Goal: Information Seeking & Learning: Find specific fact

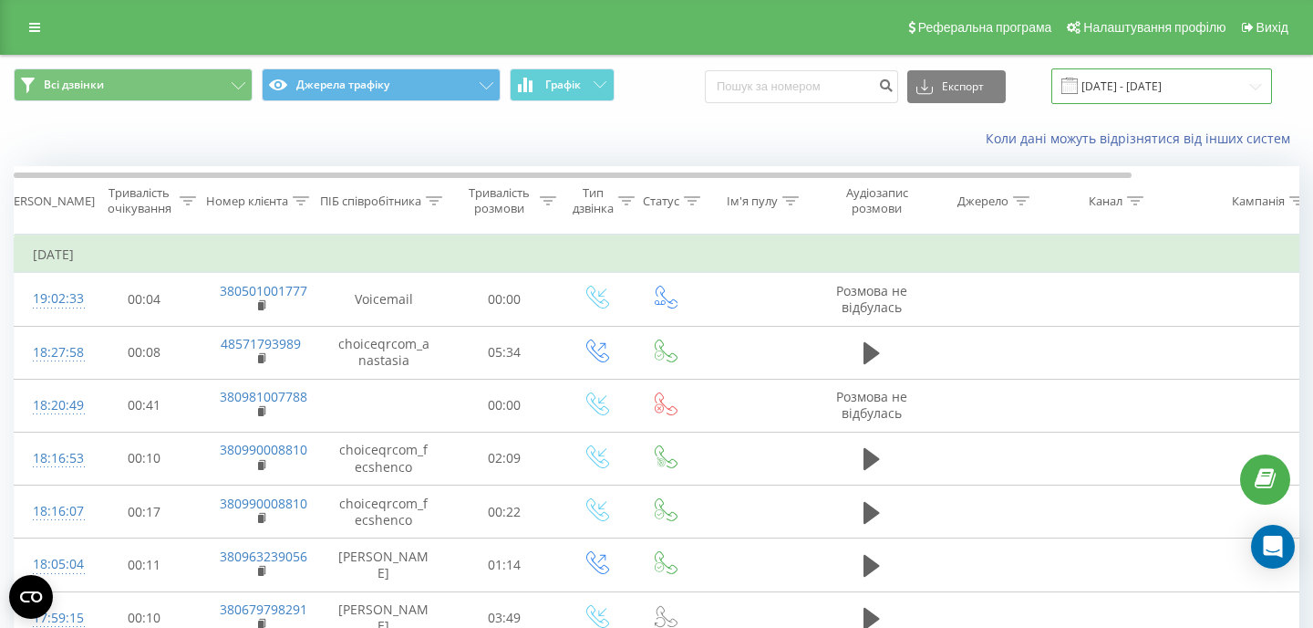
click at [1103, 91] on input "[DATE] - [DATE]" at bounding box center [1162, 86] width 221 height 36
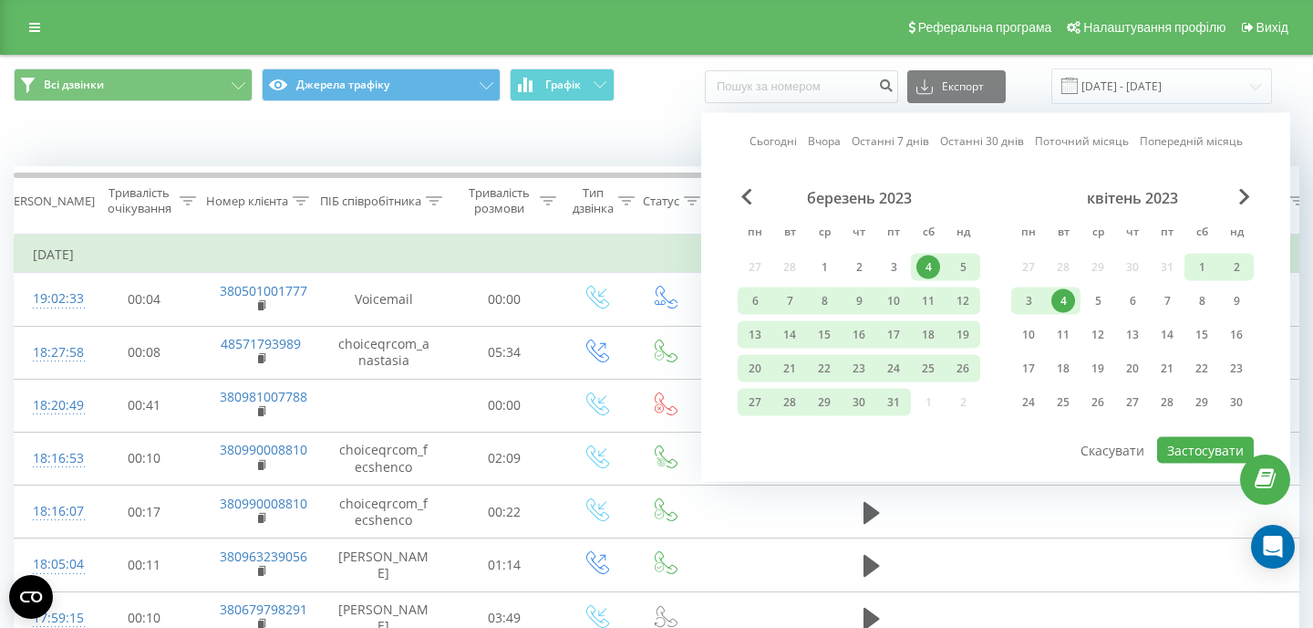
click at [866, 142] on link "Останні 7 днів" at bounding box center [891, 140] width 78 height 17
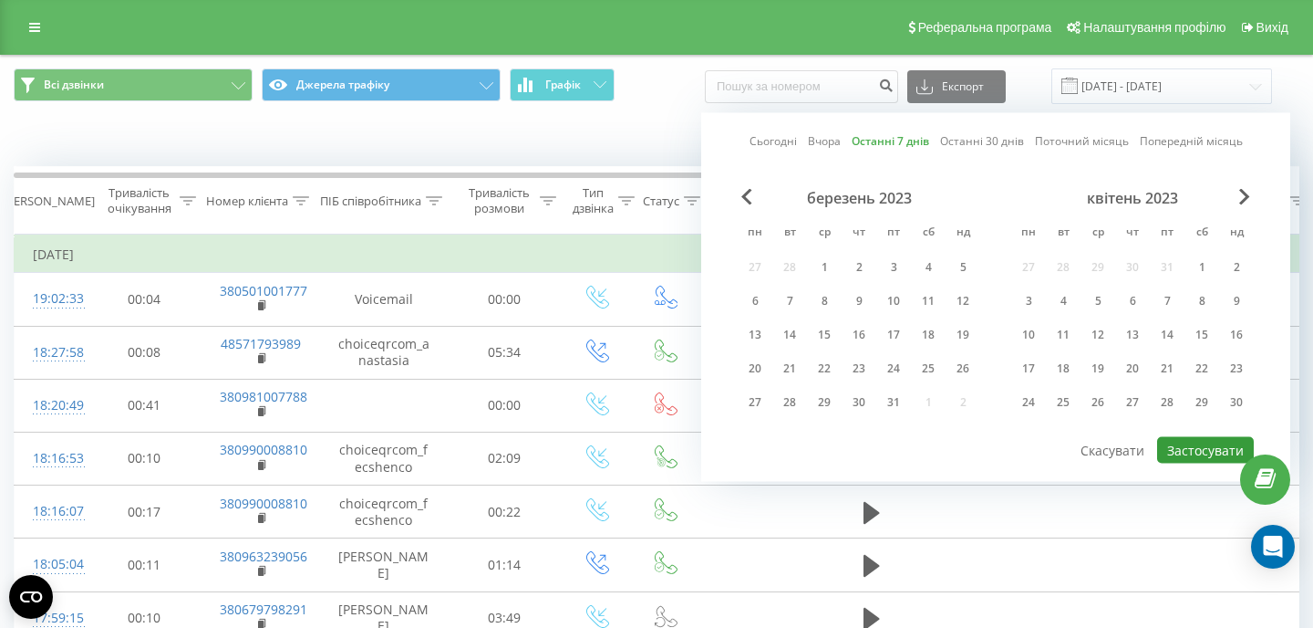
click at [1182, 447] on button "Застосувати" at bounding box center [1205, 450] width 97 height 26
type input "[DATE] - [DATE]"
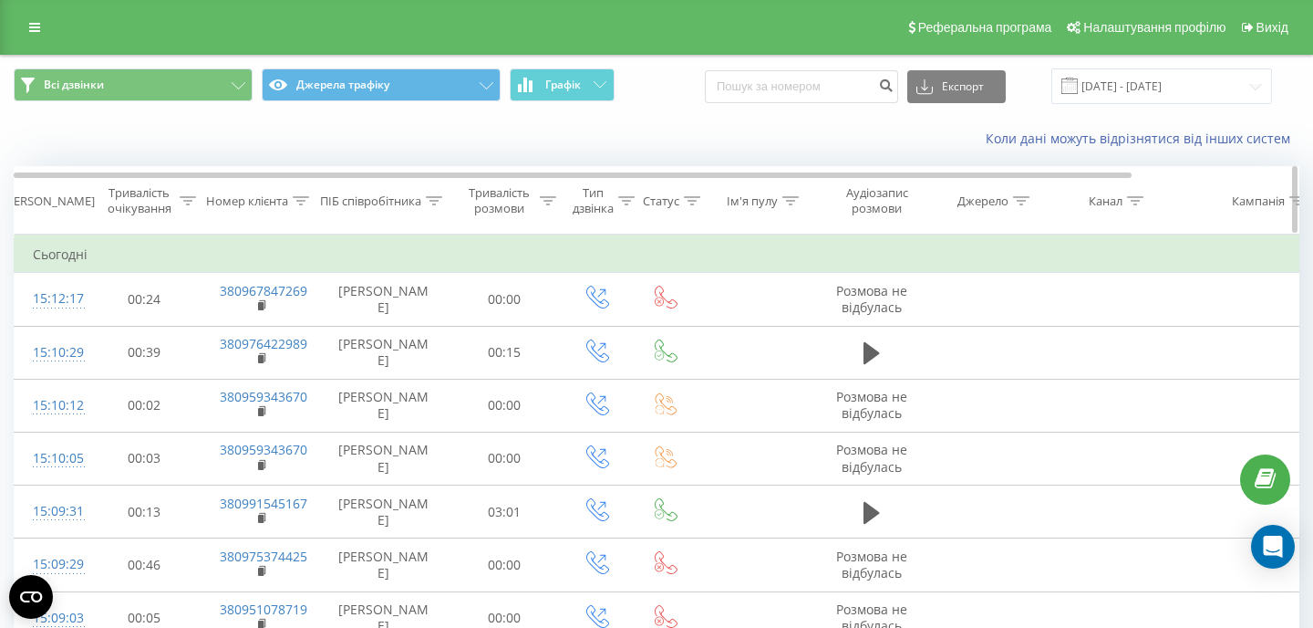
click at [425, 208] on div "ПІБ співробітника" at bounding box center [381, 201] width 122 height 16
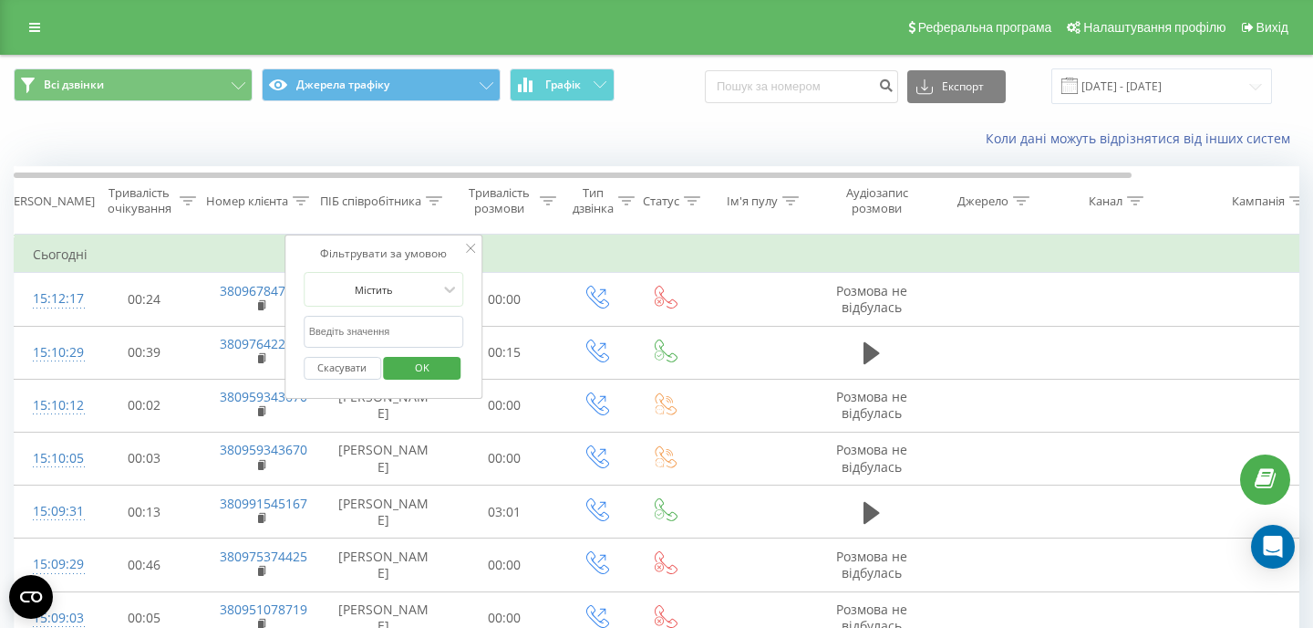
click at [343, 331] on input "text" at bounding box center [384, 332] width 161 height 32
type input "maryna"
click at [413, 372] on span "OK" at bounding box center [422, 367] width 51 height 28
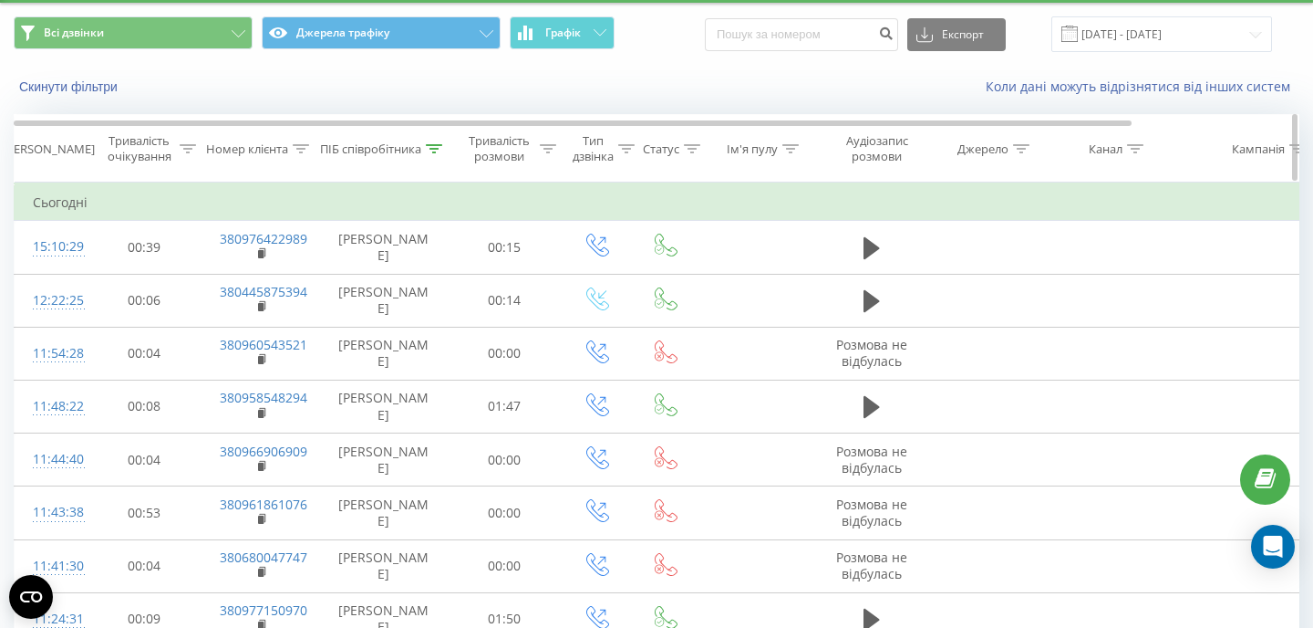
scroll to position [62, 0]
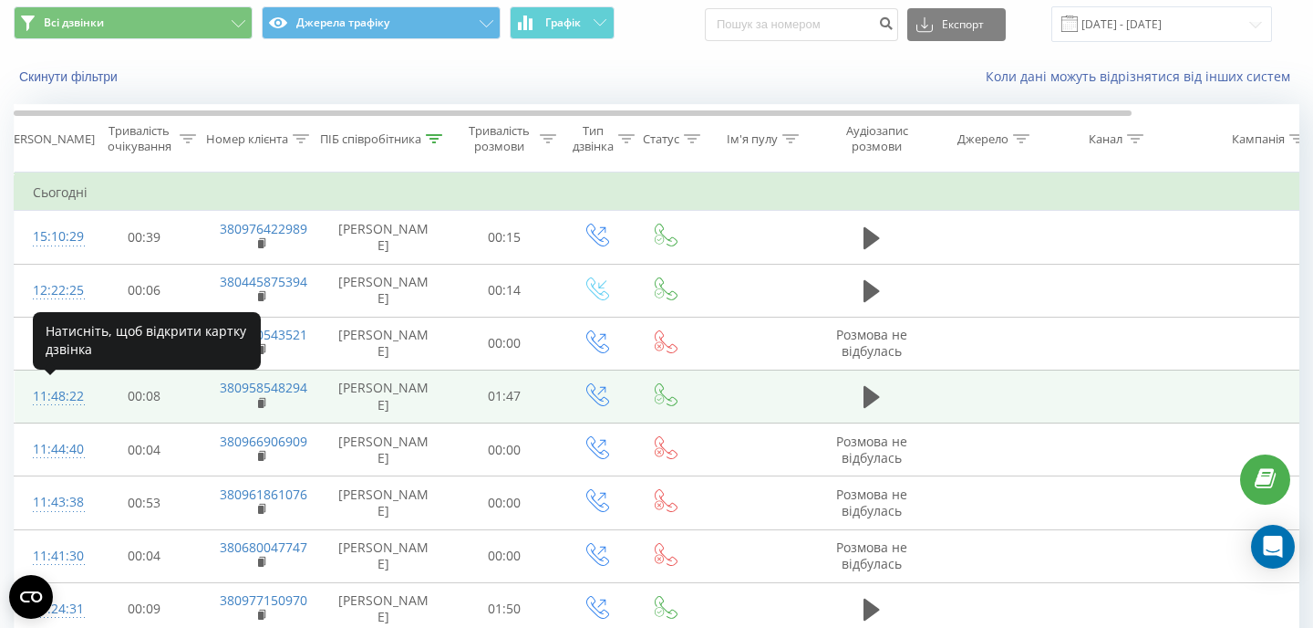
click at [42, 399] on div "11:48:22" at bounding box center [51, 397] width 36 height 36
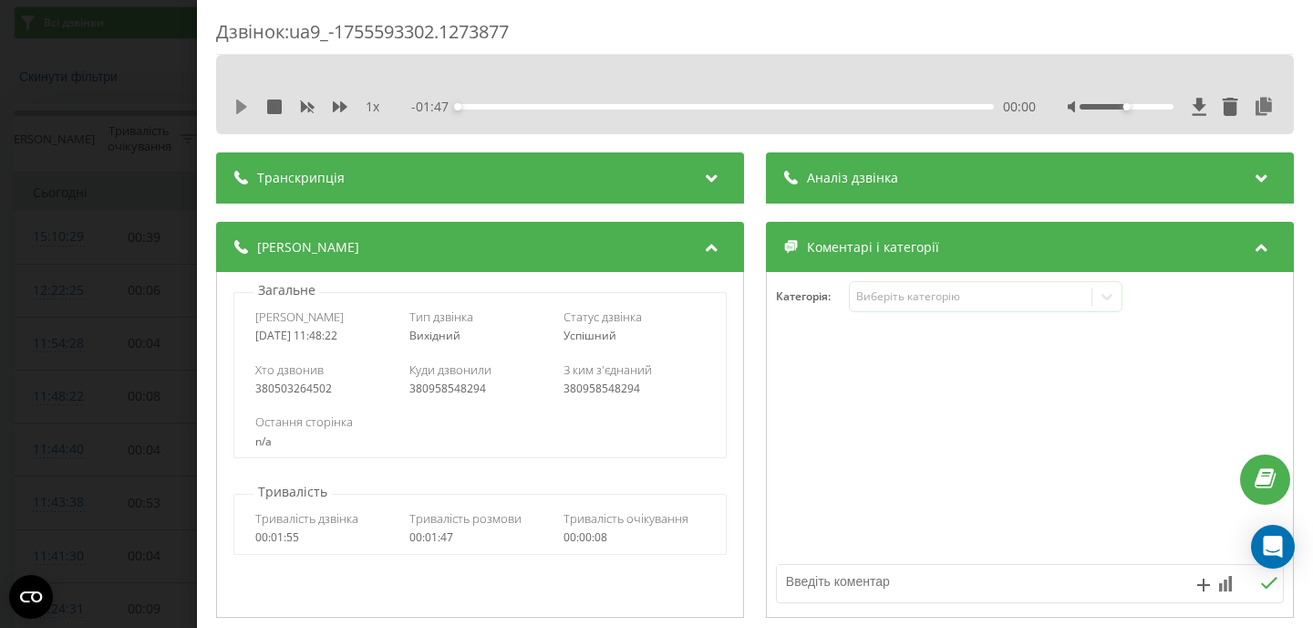
click at [245, 108] on icon at bounding box center [241, 106] width 15 height 15
click at [1263, 111] on icon at bounding box center [1264, 107] width 22 height 18
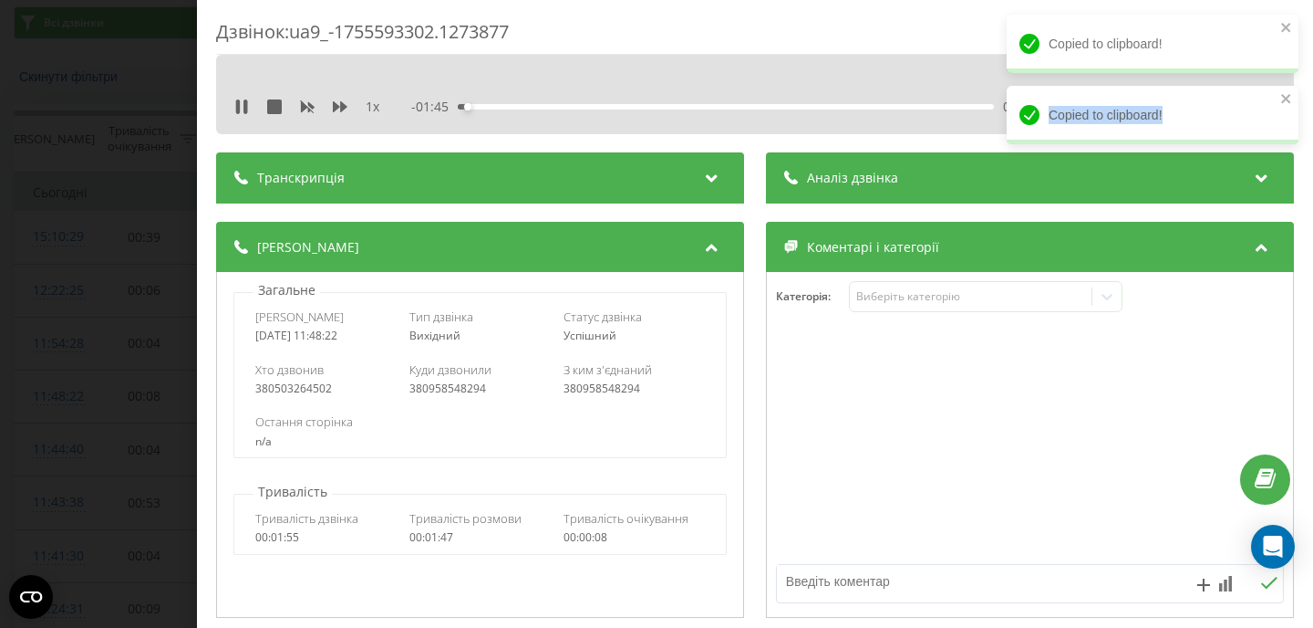
click at [1263, 111] on div "Copied to clipboard!" at bounding box center [1153, 115] width 292 height 58
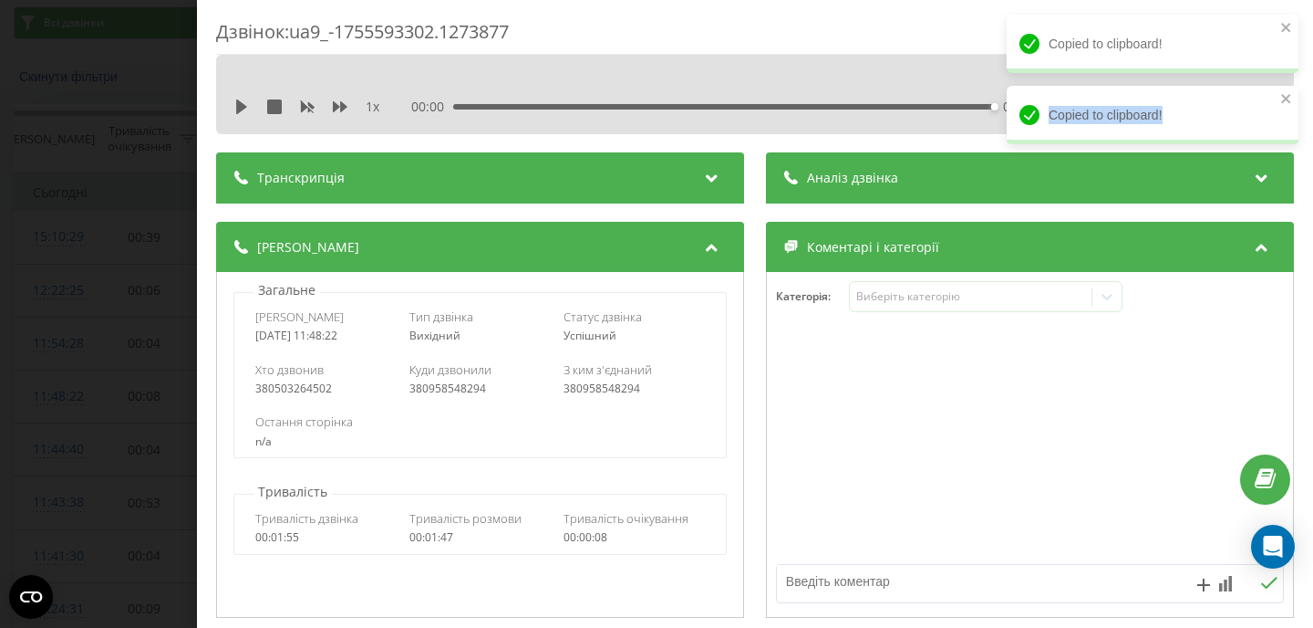
click at [105, 218] on div "Дзвінок : ua9_-1755593302.1273877 1 x 00:00 01:47 01:47 Транскрипція Для AI-ана…" at bounding box center [656, 314] width 1313 height 628
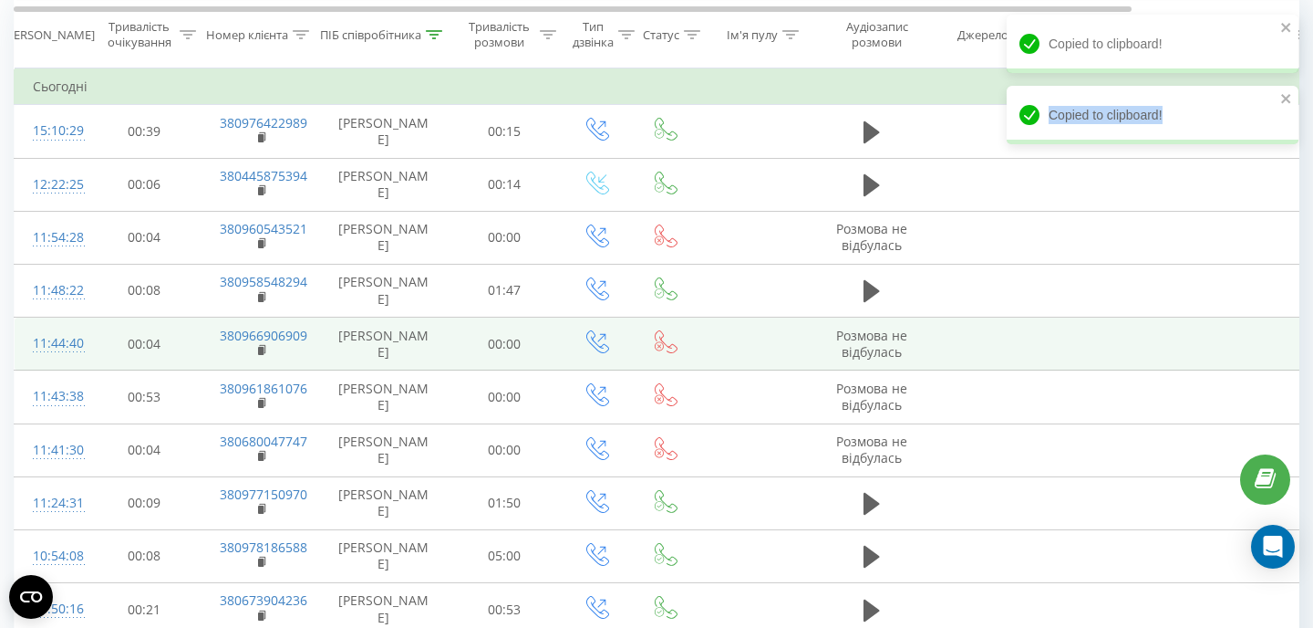
scroll to position [302, 0]
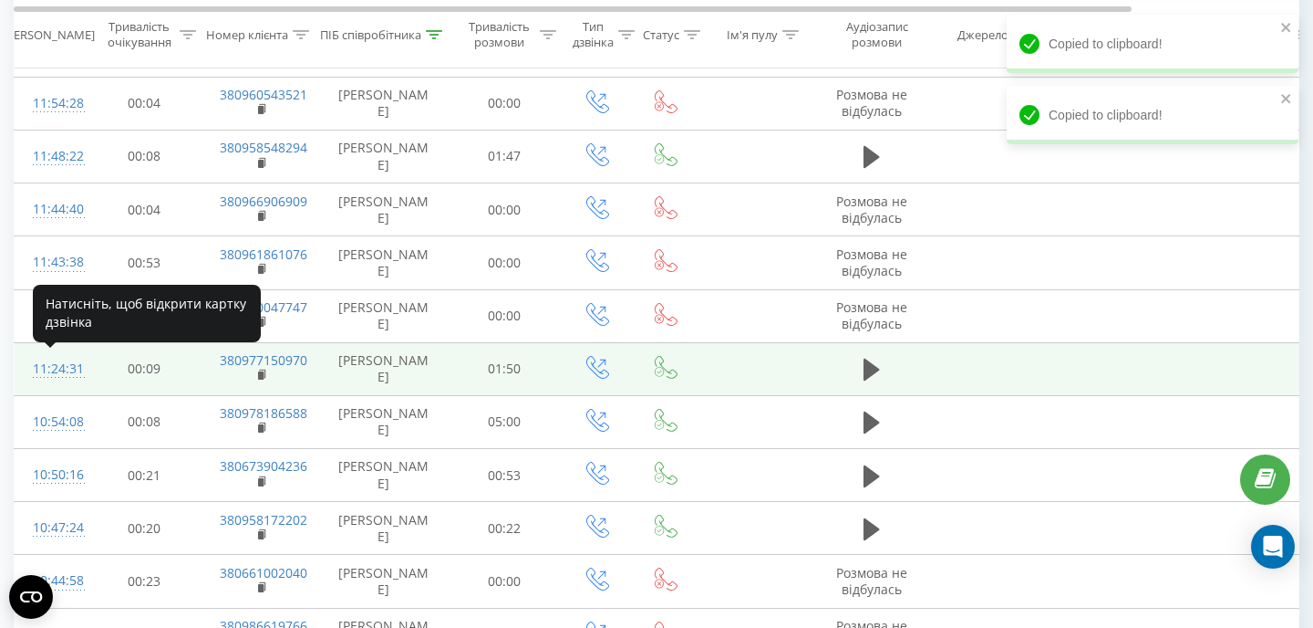
click at [58, 368] on div "11:24:31" at bounding box center [51, 369] width 36 height 36
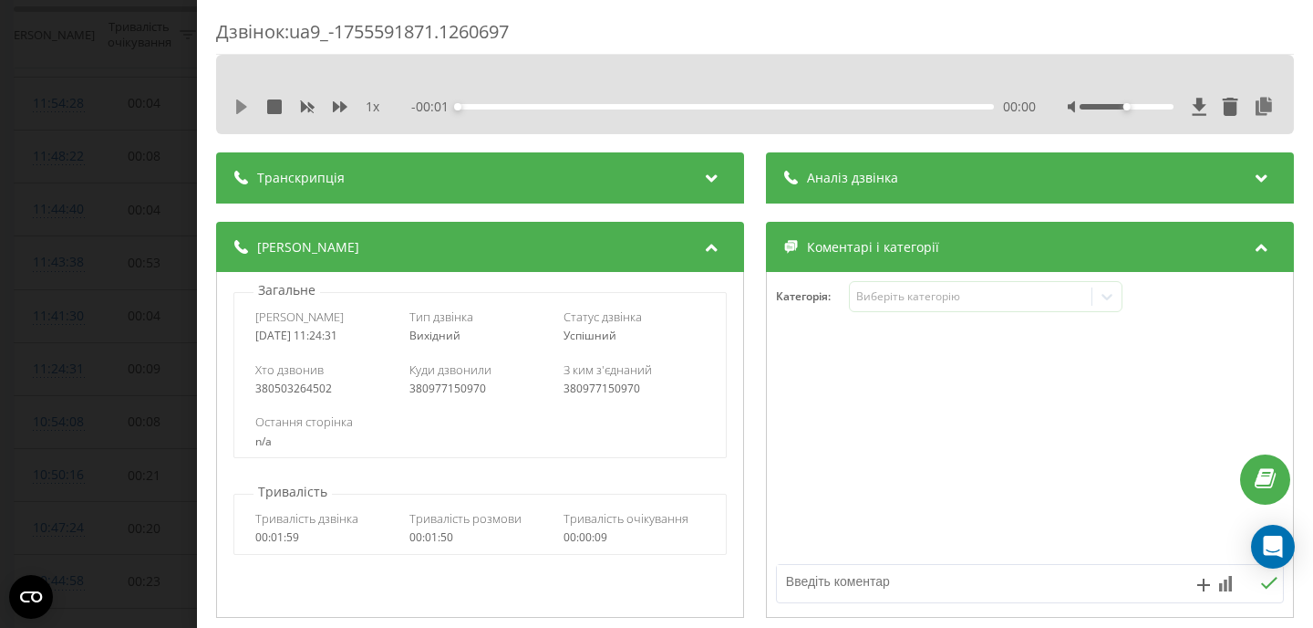
click at [238, 107] on icon at bounding box center [241, 106] width 11 height 15
click at [1263, 113] on icon at bounding box center [1264, 107] width 22 height 18
click at [1265, 109] on icon at bounding box center [1264, 107] width 22 height 18
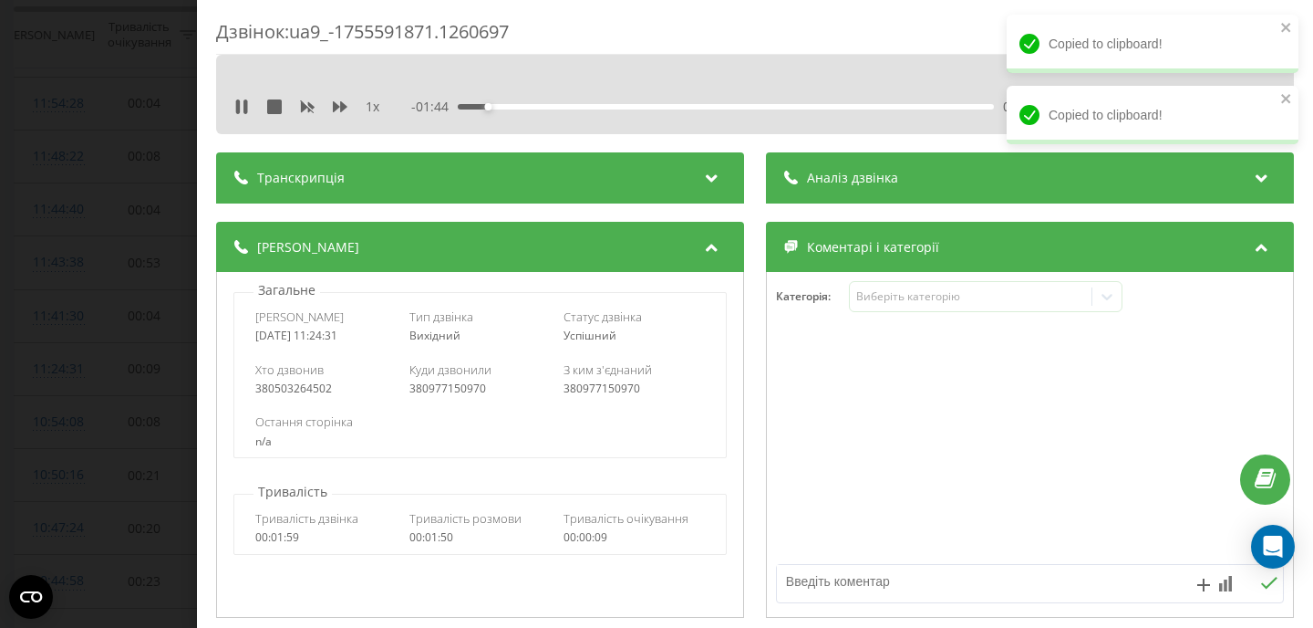
click at [1265, 109] on div "Copied to clipboard! Copied to clipboard!" at bounding box center [1153, 86] width 292 height 142
click at [1265, 109] on div "Copied to clipboard!" at bounding box center [1153, 115] width 292 height 58
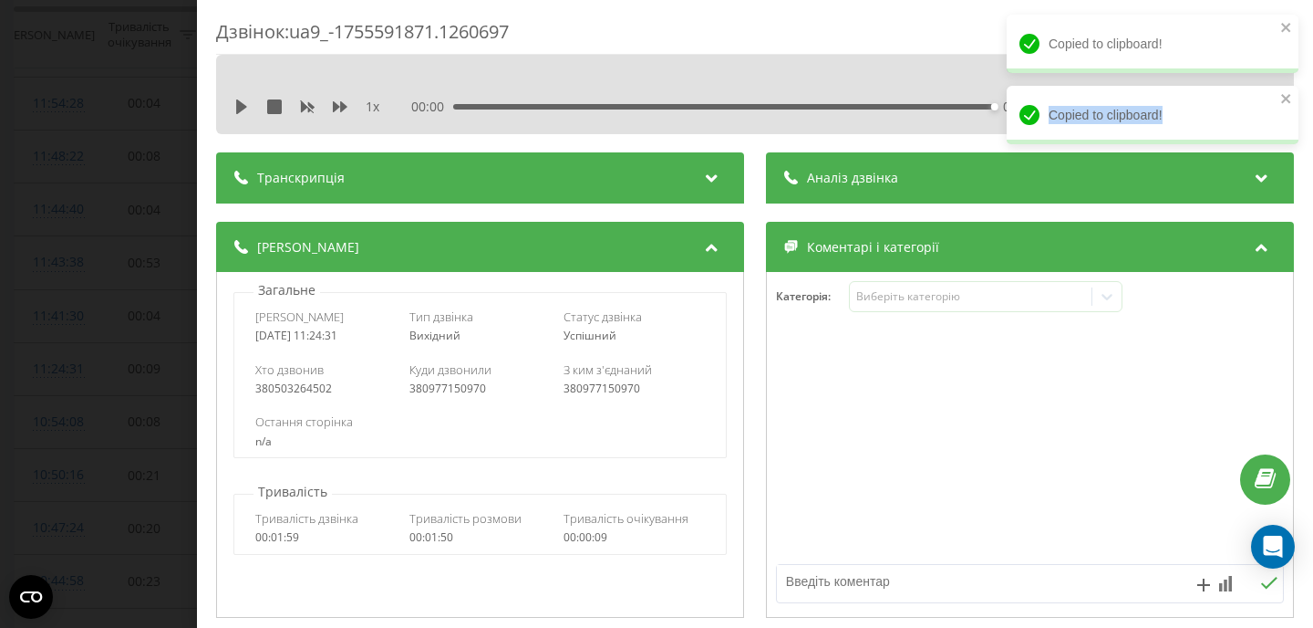
click at [115, 251] on div "Дзвінок : ua9_-1755591871.1260697 1 x 00:00 01:50 01:50 Транскрипція Для AI-ана…" at bounding box center [656, 314] width 1313 height 628
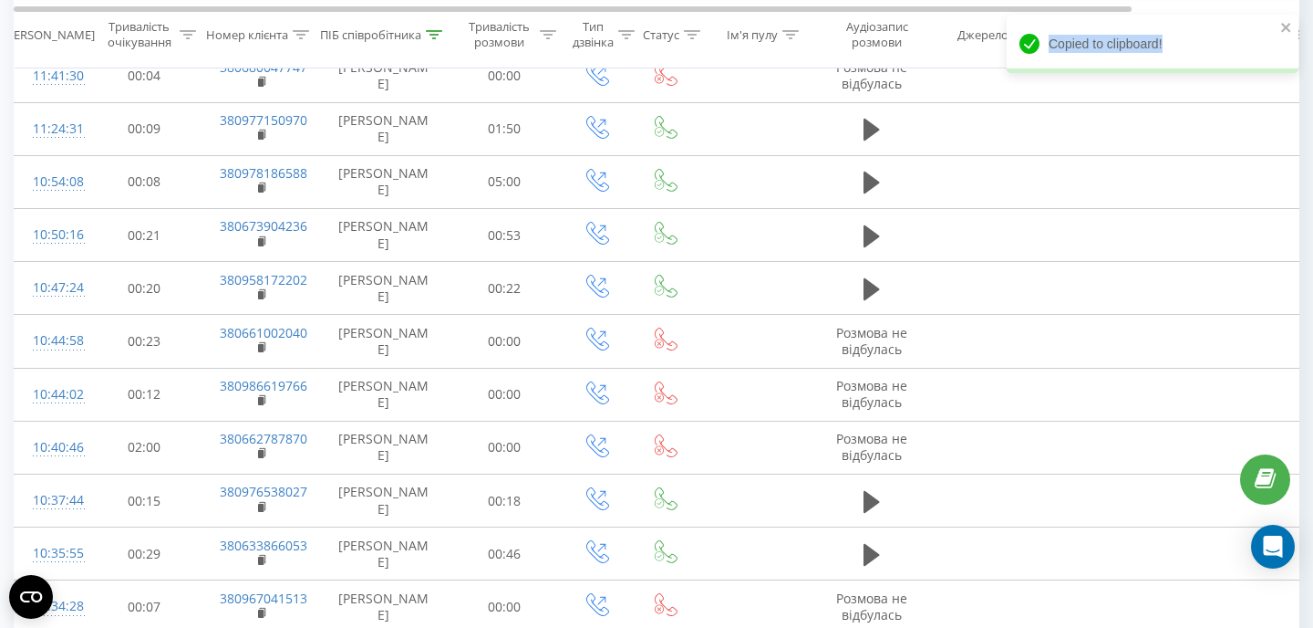
scroll to position [544, 0]
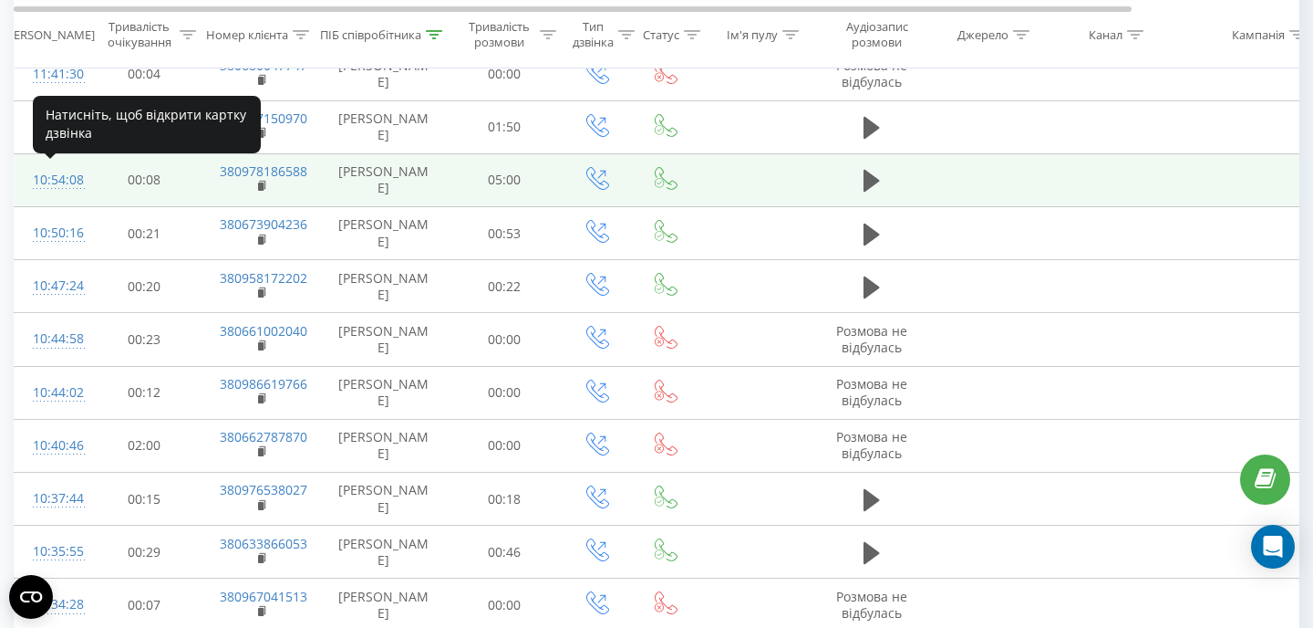
click at [39, 175] on div "10:54:08" at bounding box center [51, 180] width 36 height 36
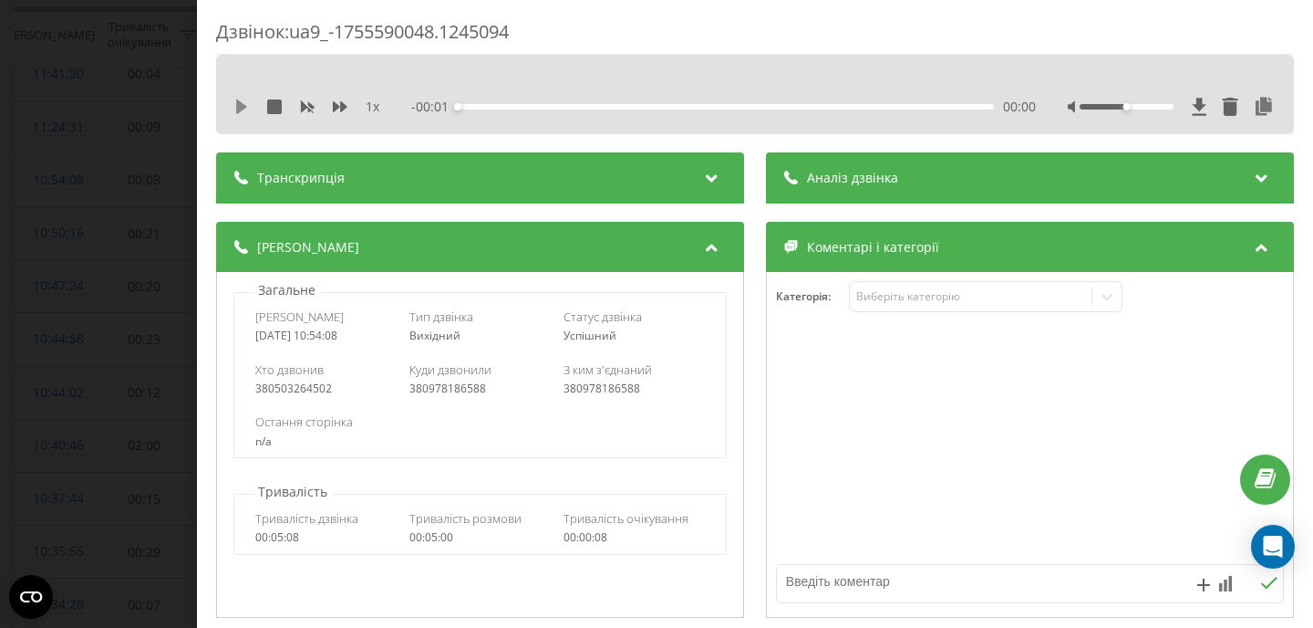
click at [241, 109] on icon at bounding box center [241, 106] width 11 height 15
click at [1268, 102] on icon at bounding box center [1264, 107] width 22 height 18
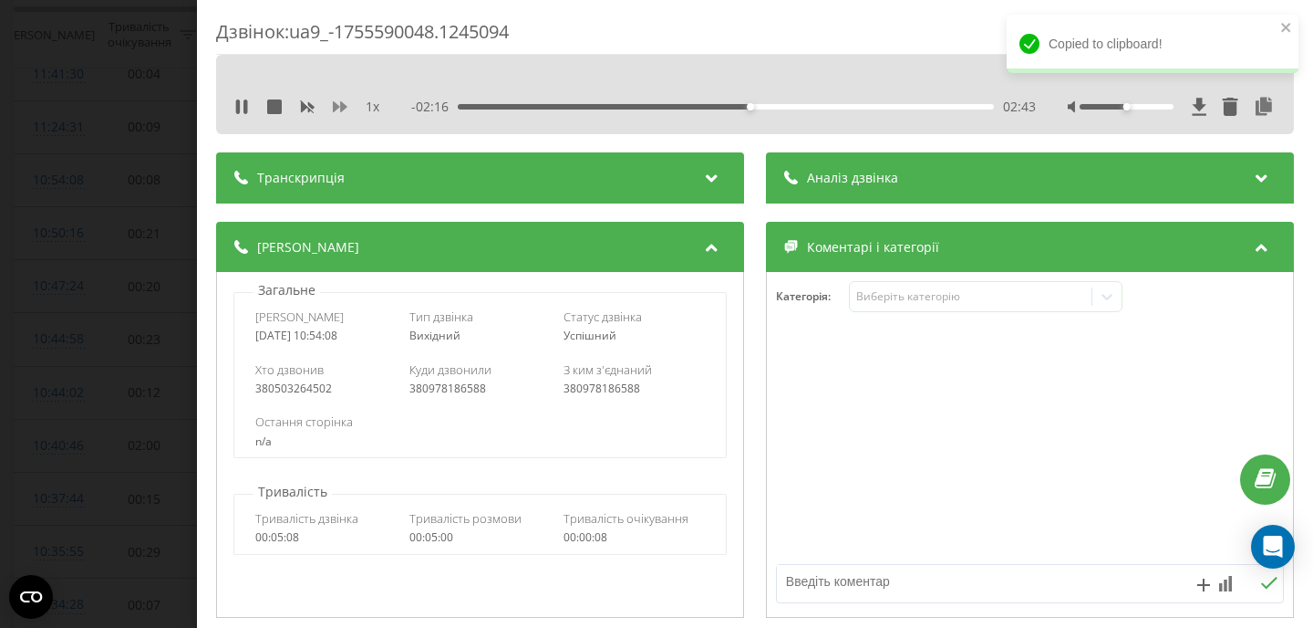
click at [337, 107] on icon at bounding box center [340, 106] width 15 height 11
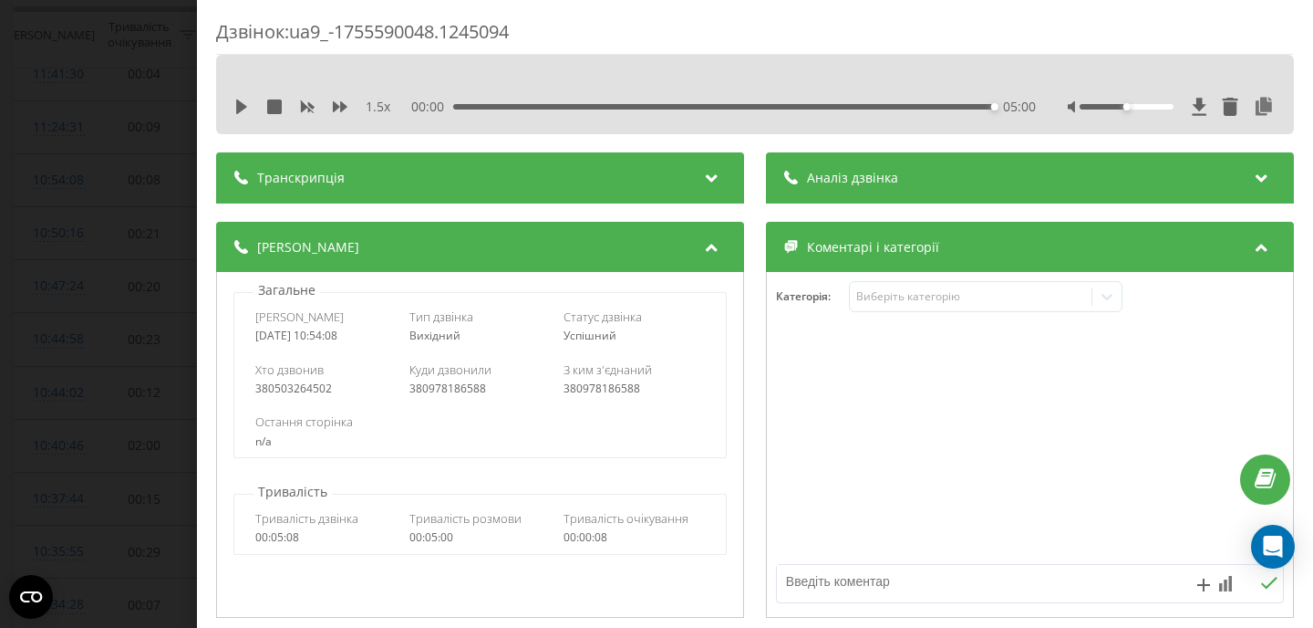
click at [84, 213] on div "Дзвінок : ua9_-1755590048.1245094 1.5 x 00:00 05:00 05:00 Транскрипція Для AI-а…" at bounding box center [656, 314] width 1313 height 628
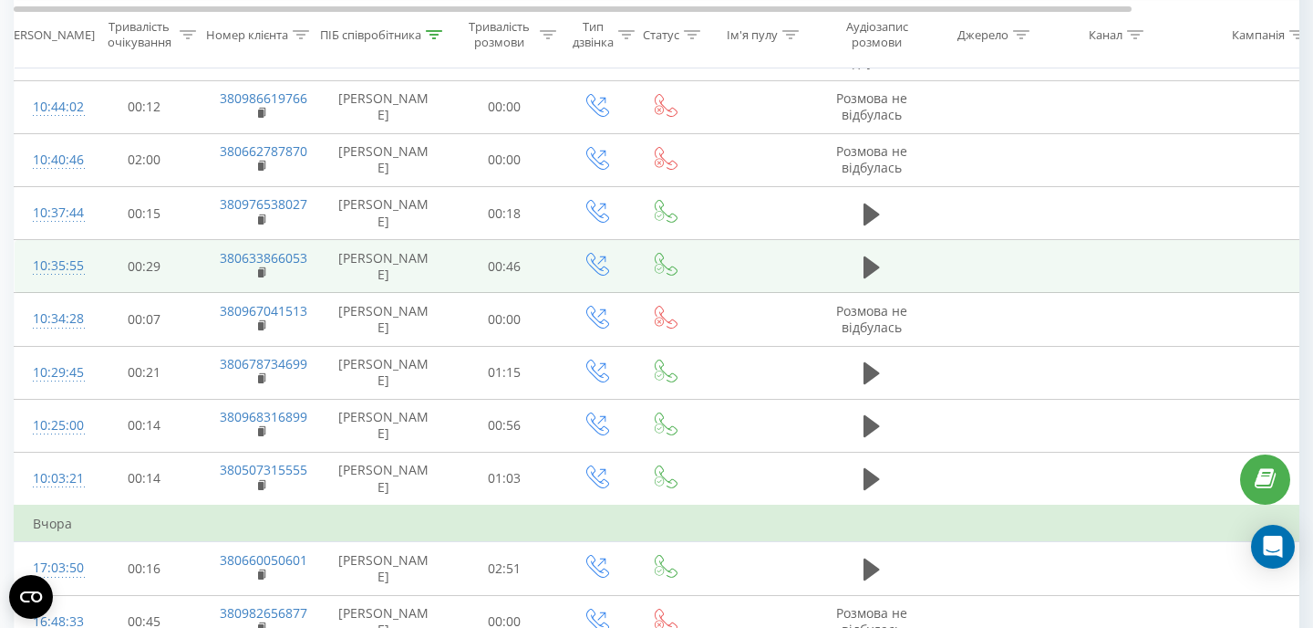
scroll to position [835, 0]
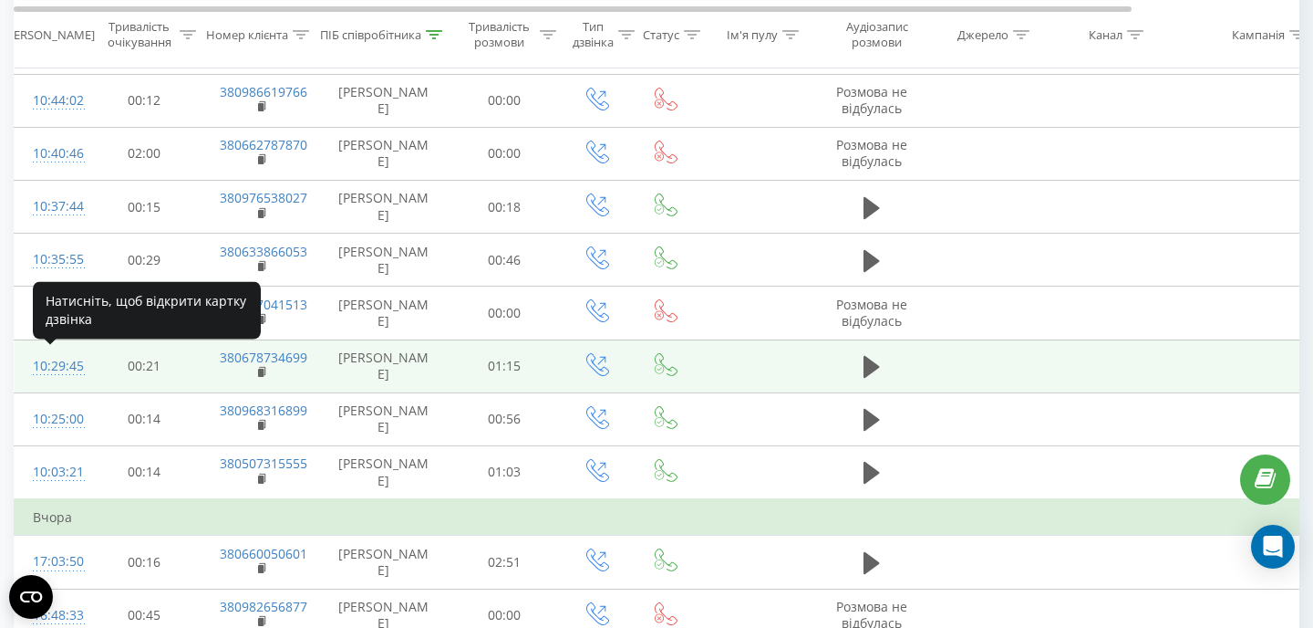
click at [45, 365] on div "10:29:45" at bounding box center [51, 366] width 36 height 36
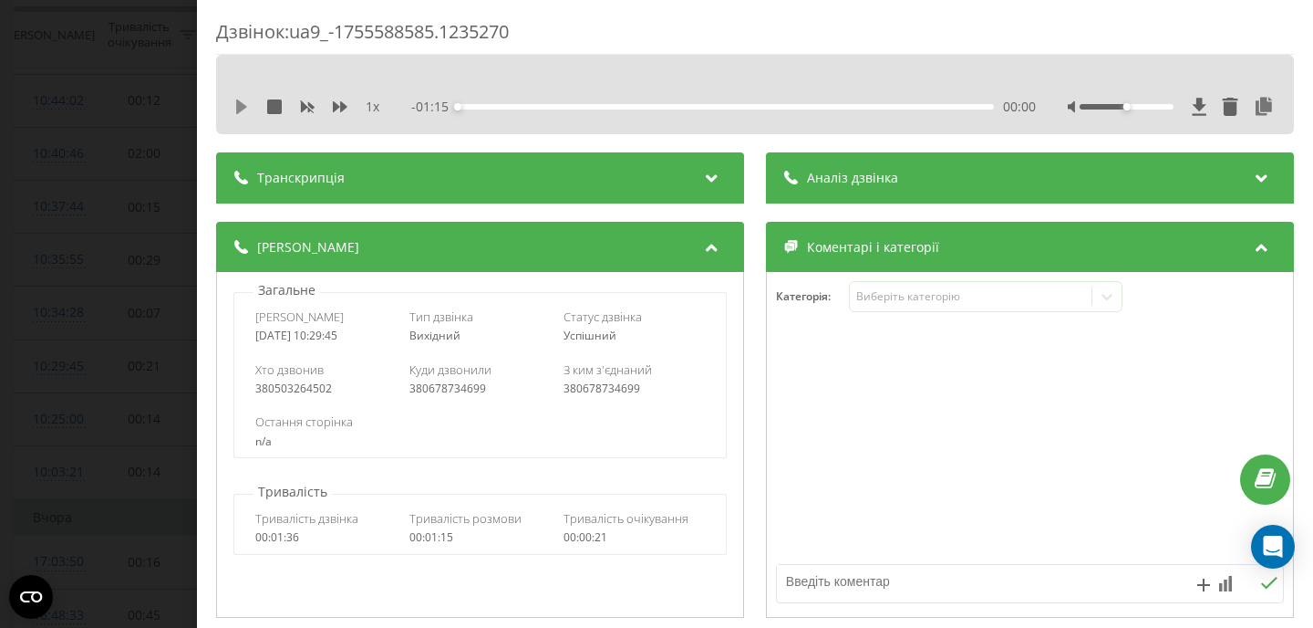
click at [241, 106] on icon at bounding box center [241, 106] width 11 height 15
click at [45, 282] on div "Дзвінок : ua9_-1755588585.1235270 1 x - 00:40 00:35 00:35 Транскрипція Для AI-а…" at bounding box center [656, 314] width 1313 height 628
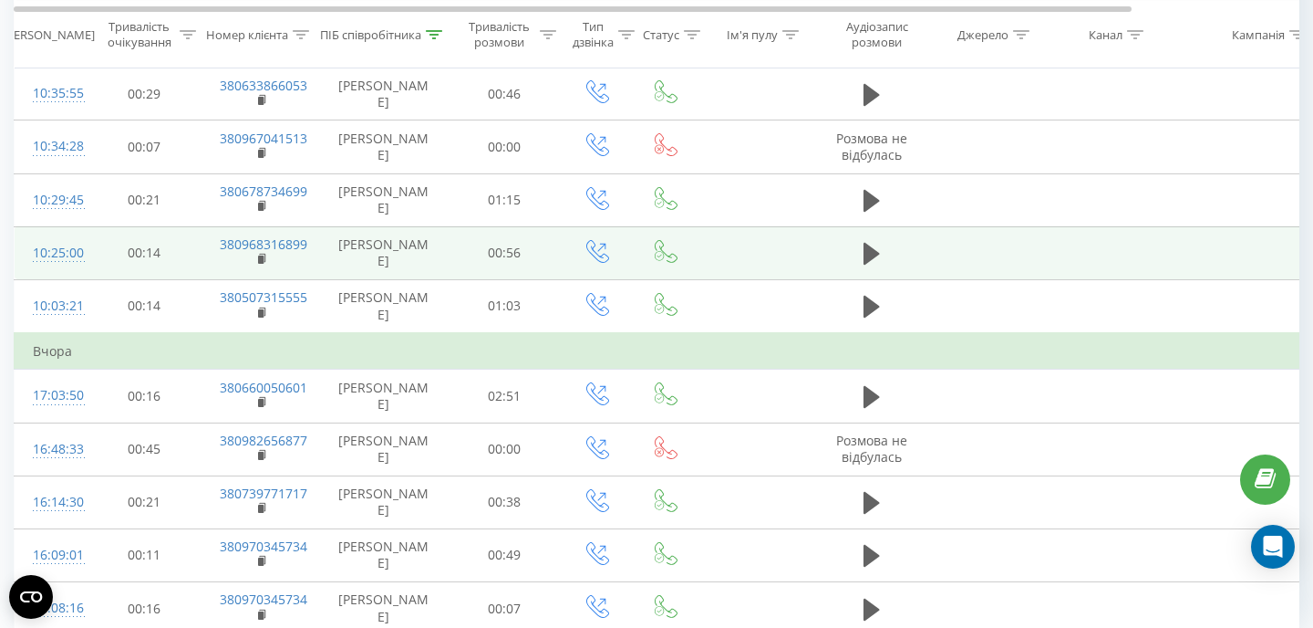
scroll to position [1003, 0]
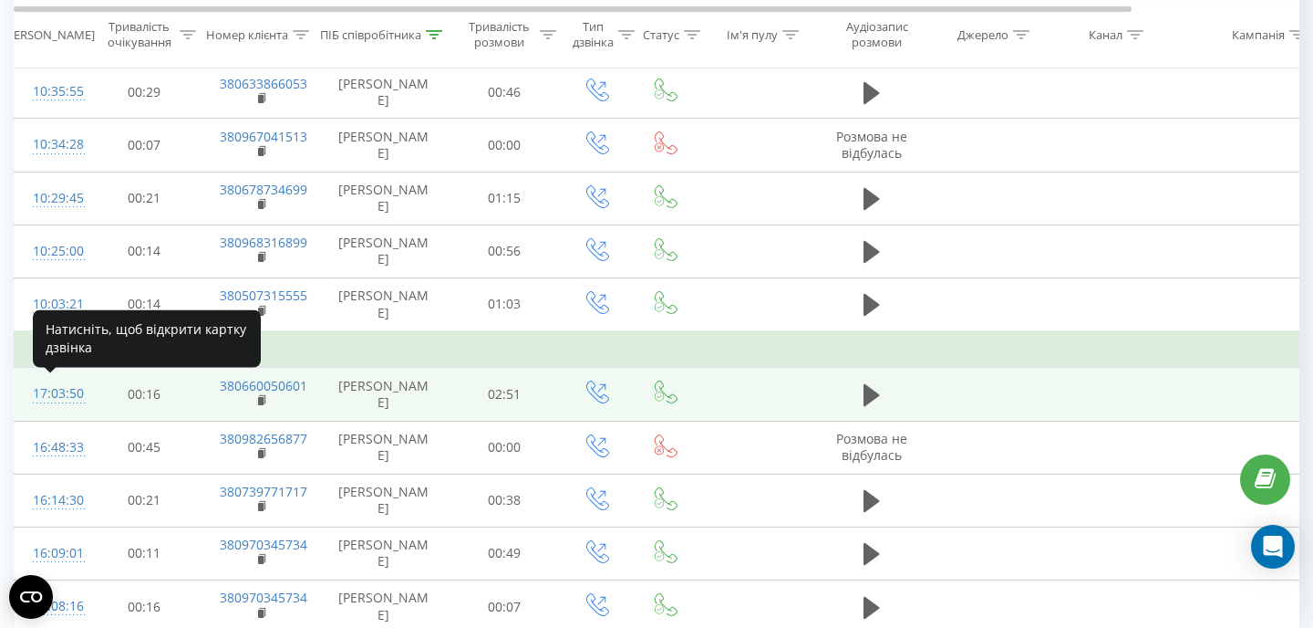
click at [69, 386] on div "17:03:50" at bounding box center [51, 394] width 36 height 36
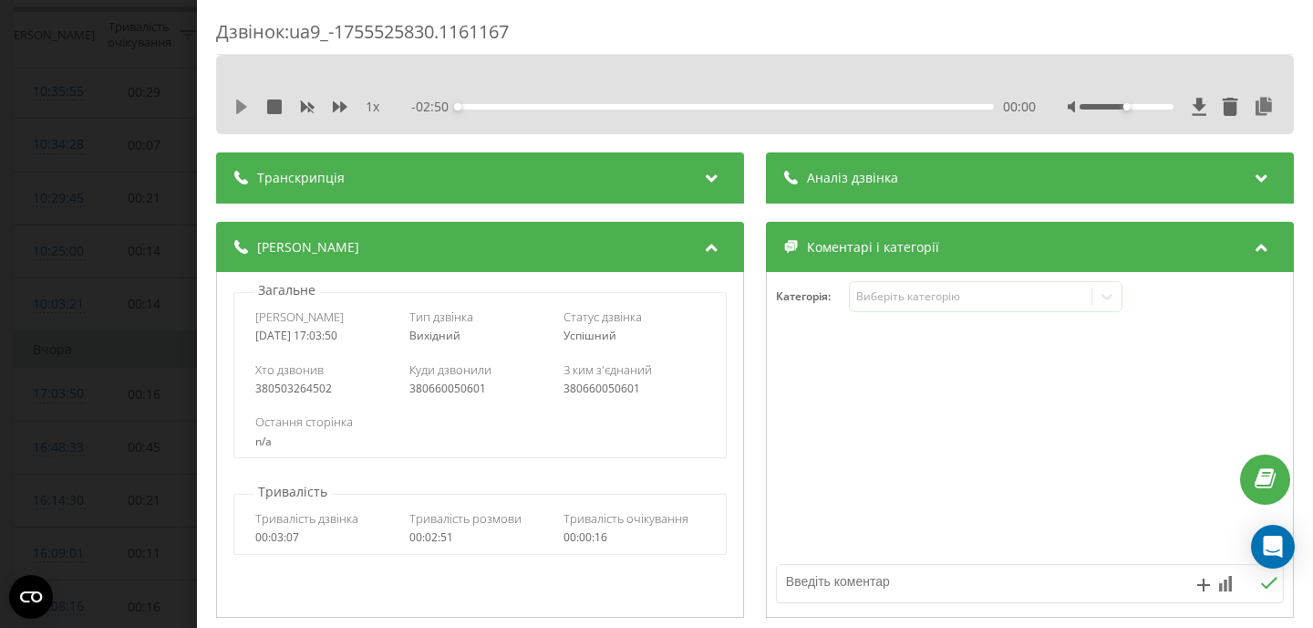
click at [241, 105] on icon at bounding box center [241, 106] width 11 height 15
click at [106, 254] on div "Дзвінок : ua9_-1755525830.1161167 1 x - 02:12 00:37 00:37 Транскрипція Для AI-а…" at bounding box center [656, 314] width 1313 height 628
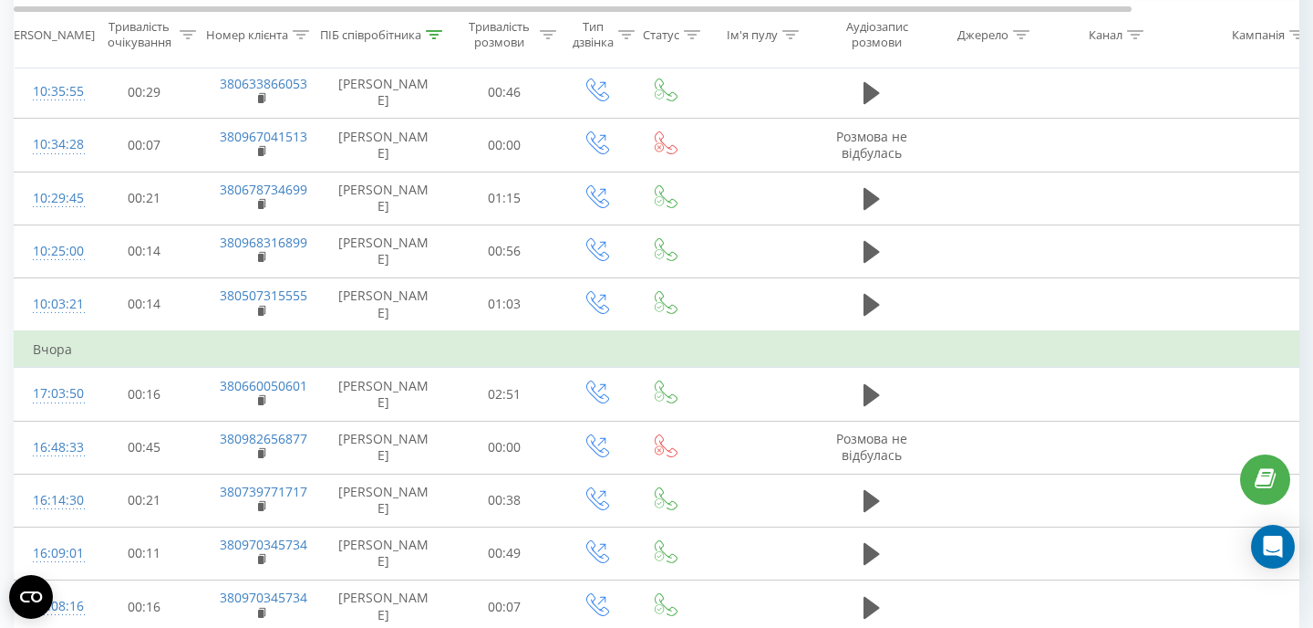
scroll to position [1077, 0]
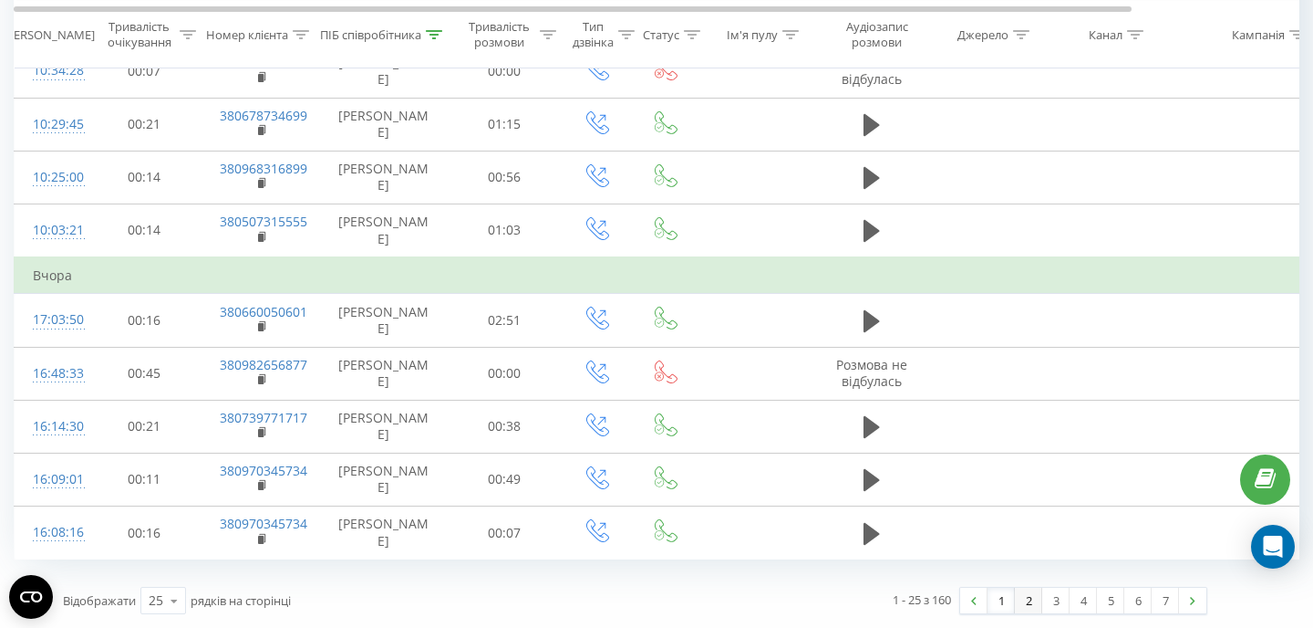
click at [1027, 610] on link "2" at bounding box center [1028, 600] width 27 height 26
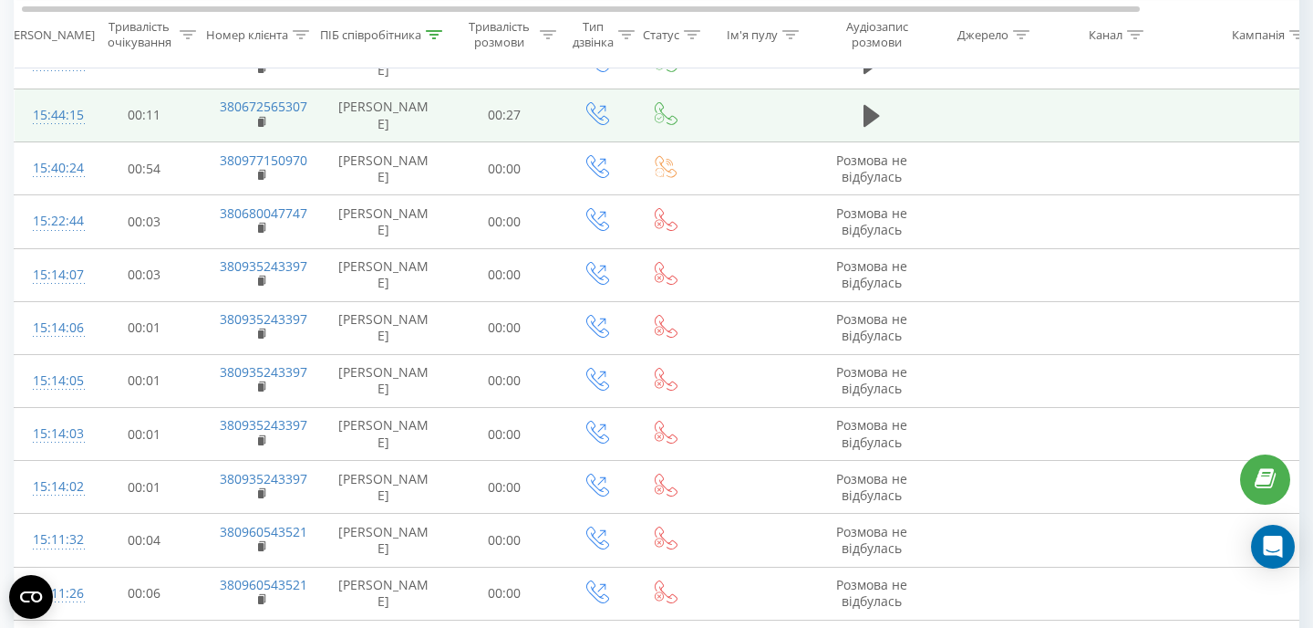
scroll to position [341, 0]
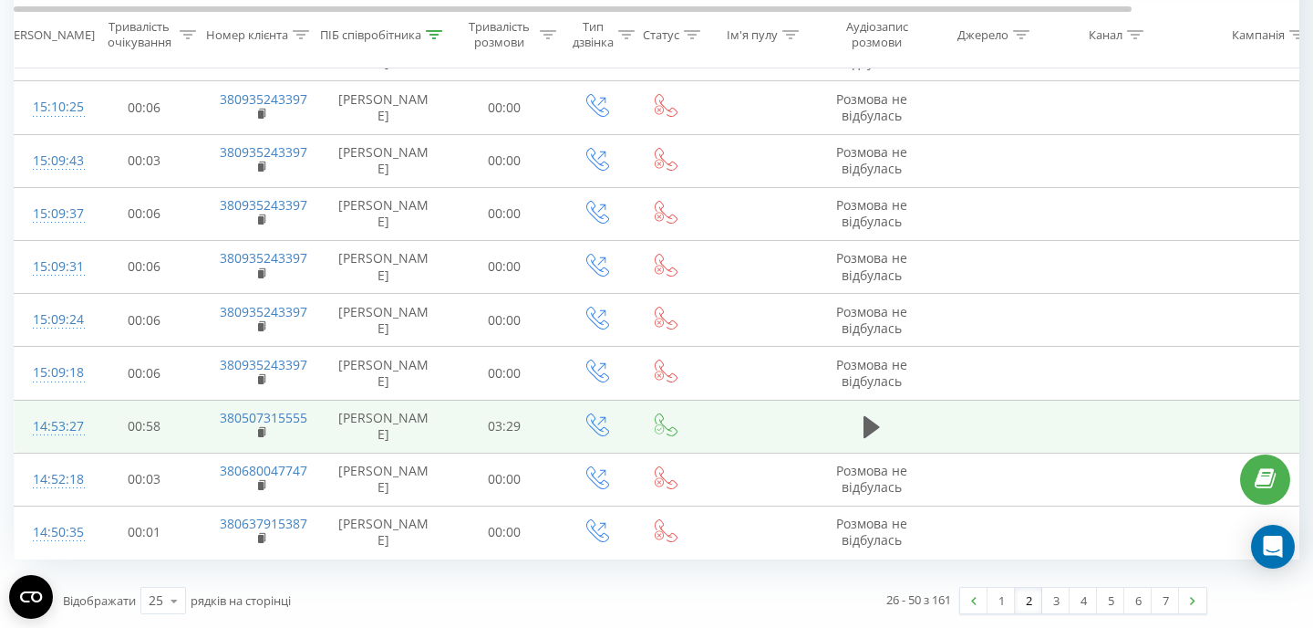
click at [67, 423] on div "14:53:27" at bounding box center [51, 427] width 36 height 36
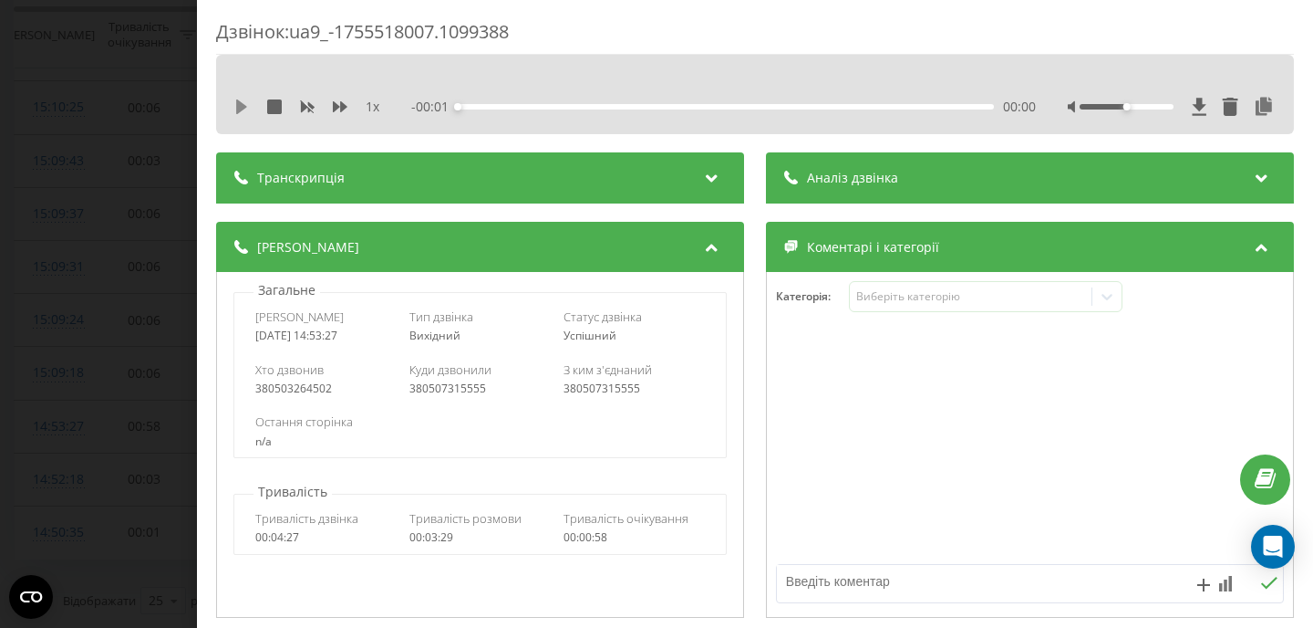
click at [244, 102] on icon at bounding box center [241, 106] width 15 height 15
click at [473, 107] on div "00:51" at bounding box center [726, 106] width 536 height 5
click at [1273, 105] on icon at bounding box center [1264, 107] width 22 height 18
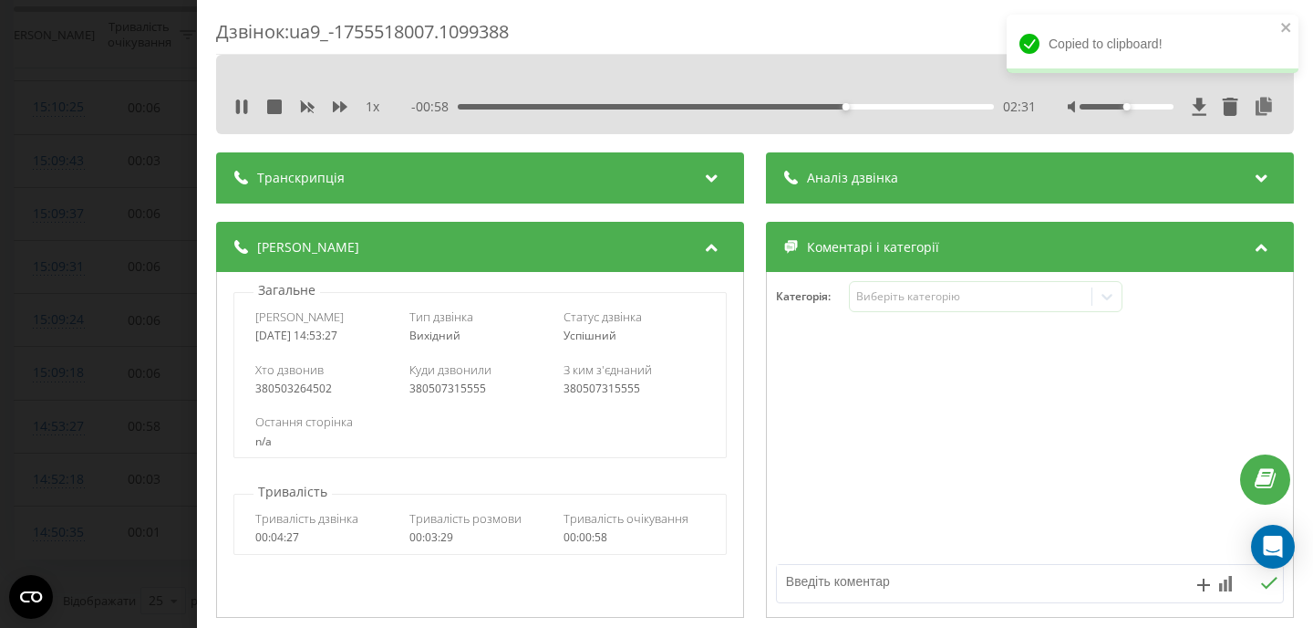
click at [344, 99] on div "1 x" at bounding box center [316, 107] width 164 height 18
click at [344, 106] on icon at bounding box center [340, 106] width 15 height 11
click at [346, 105] on icon at bounding box center [340, 106] width 15 height 15
click at [664, 106] on div "03:18" at bounding box center [726, 106] width 536 height 5
